Goal: Check status: Check status

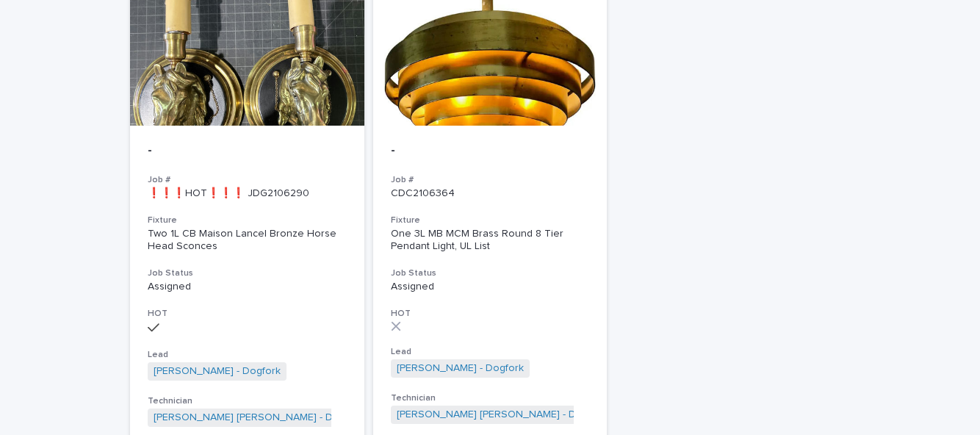
scroll to position [651, 0]
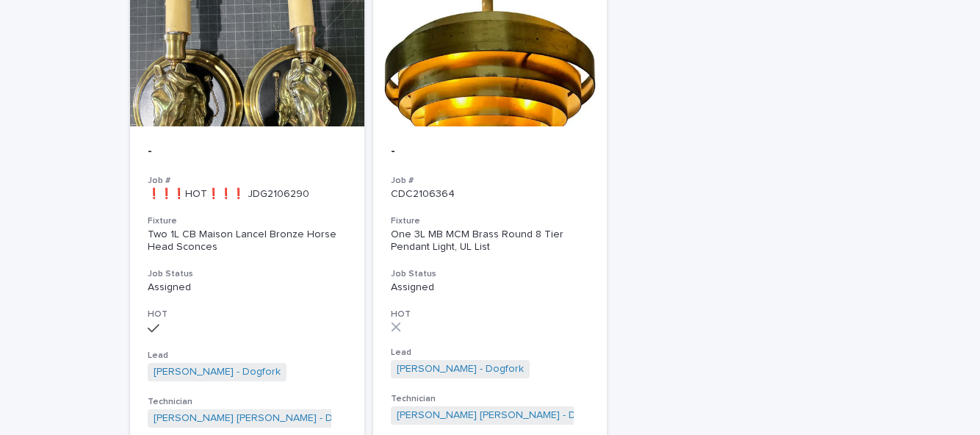
click at [494, 309] on h3 "HOT" at bounding box center [490, 315] width 199 height 12
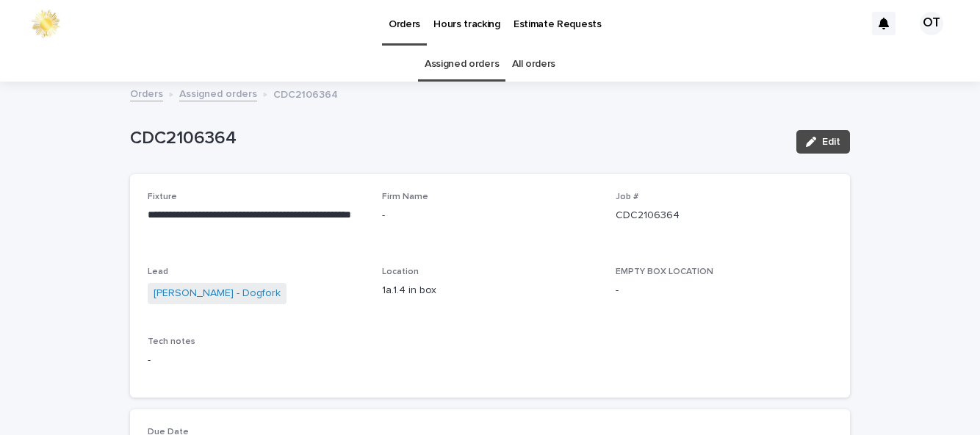
click at [473, 65] on link "Assigned orders" at bounding box center [462, 64] width 74 height 35
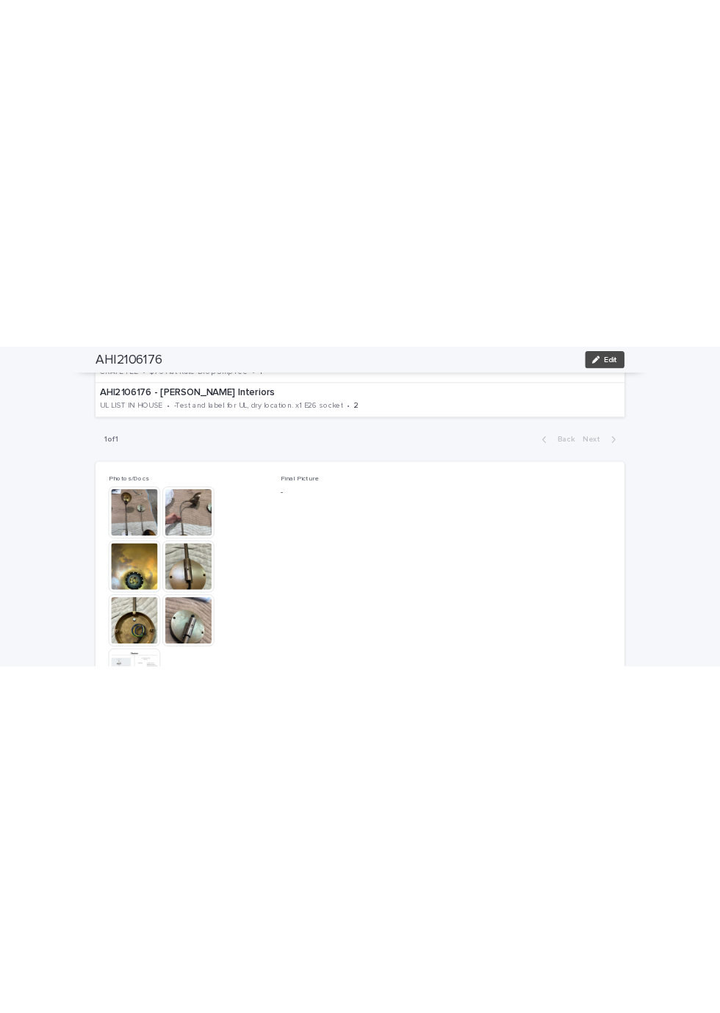
scroll to position [678, 0]
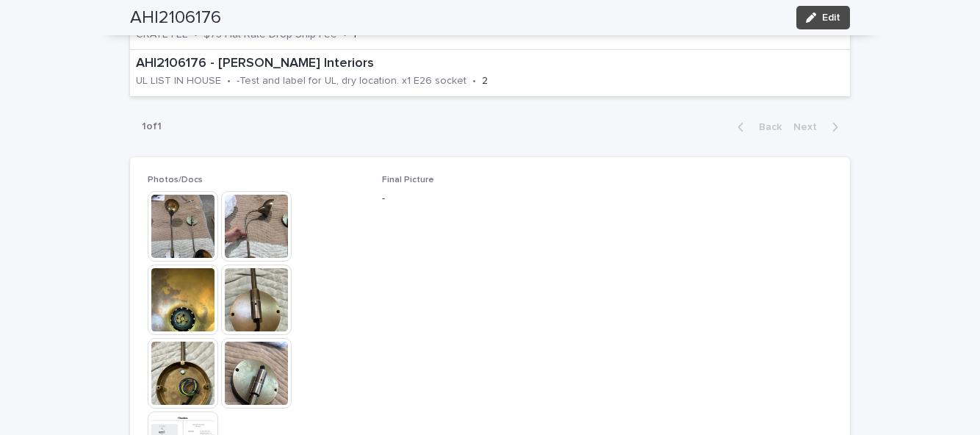
click at [182, 191] on img at bounding box center [183, 226] width 71 height 71
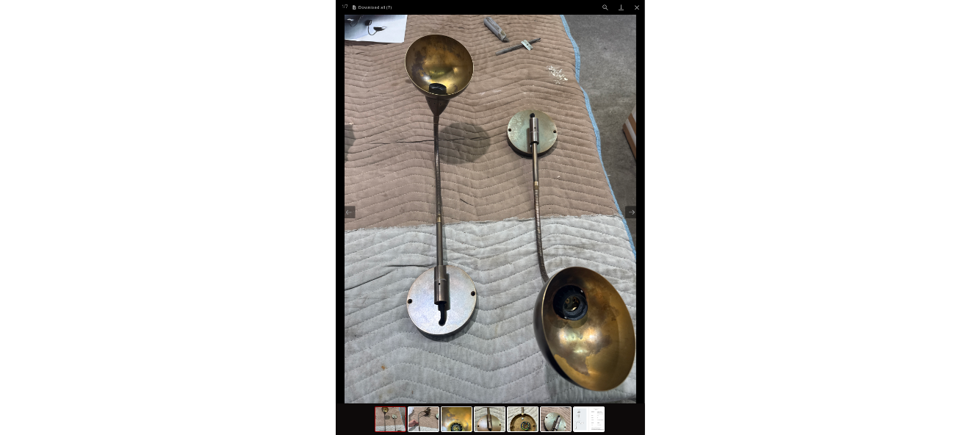
scroll to position [317, 0]
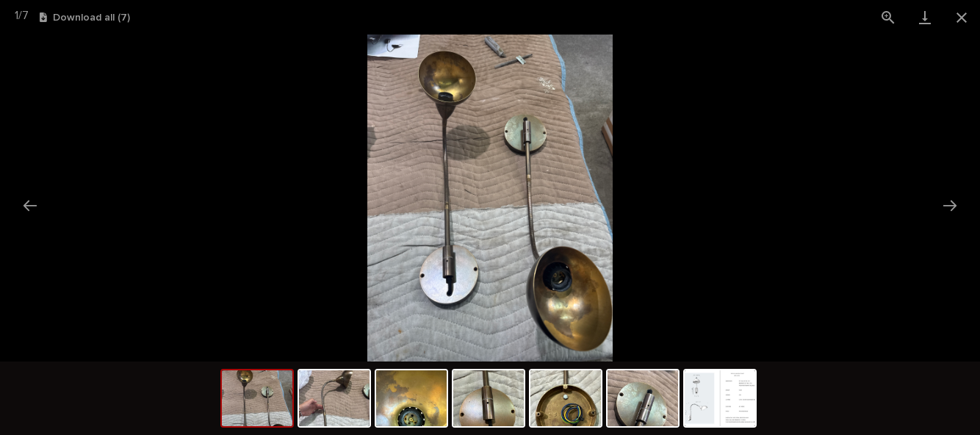
click at [958, 16] on button "Close gallery" at bounding box center [962, 17] width 37 height 35
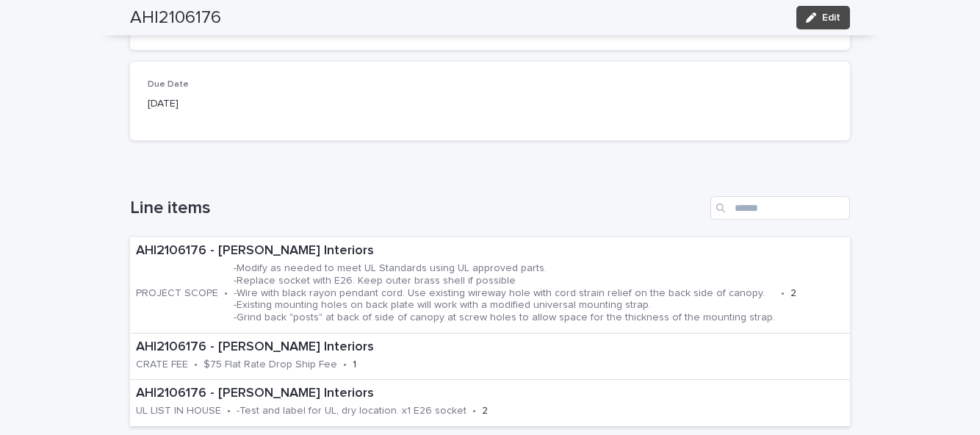
scroll to position [348, 0]
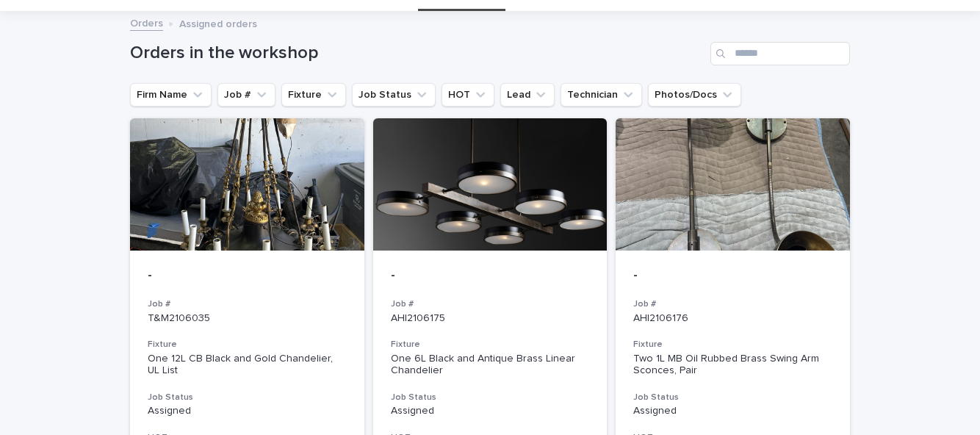
scroll to position [66, 0]
